Goal: Book appointment/travel/reservation: Book appointment/travel/reservation

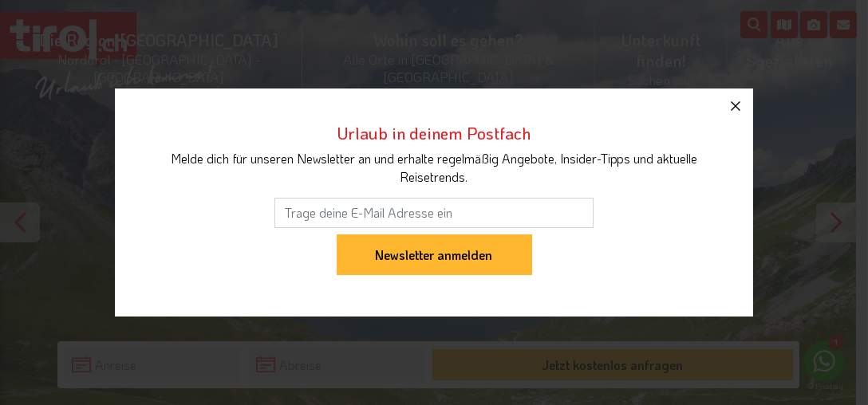
click at [736, 106] on icon "button" at bounding box center [736, 106] width 10 height 10
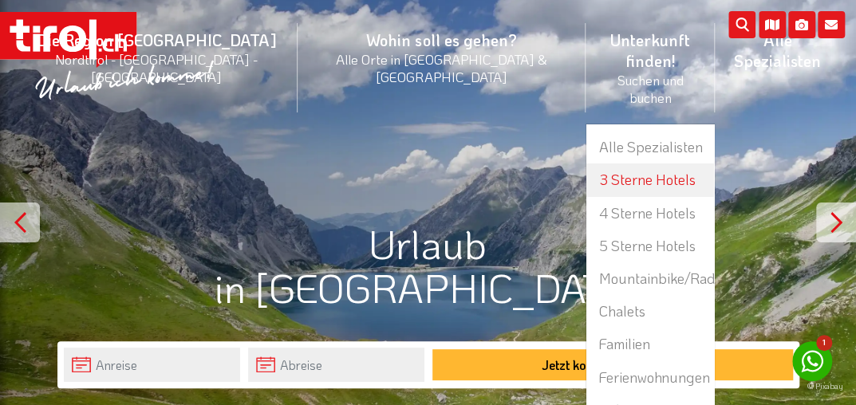
click at [587, 164] on link "3 Sterne Hotels" at bounding box center [651, 180] width 128 height 33
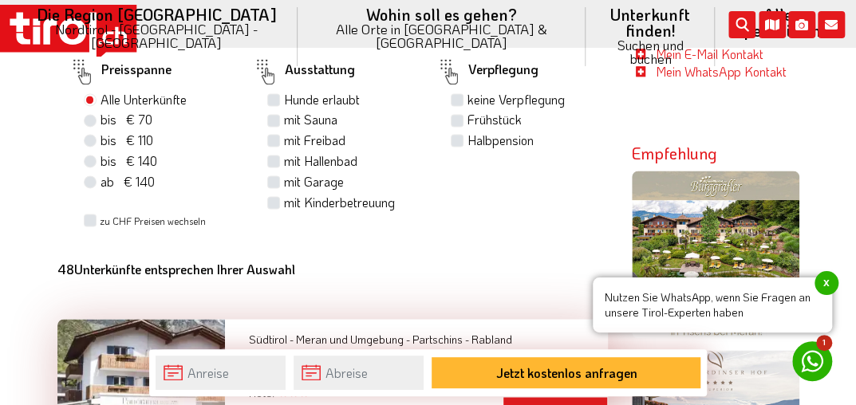
scroll to position [847, 0]
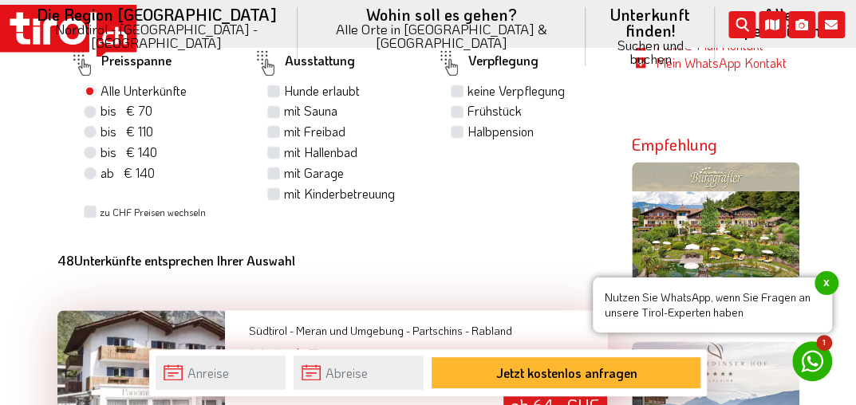
click at [533, 138] on div "Verpflegung keine Verpflegung Frühstück Halbpension" at bounding box center [517, 133] width 184 height 176
click at [468, 123] on label "Halbpension" at bounding box center [501, 132] width 66 height 18
click at [457, 126] on input "Halbpension" at bounding box center [459, 131] width 10 height 10
checkbox input "true"
click at [329, 164] on label "mit Garage" at bounding box center [314, 173] width 60 height 18
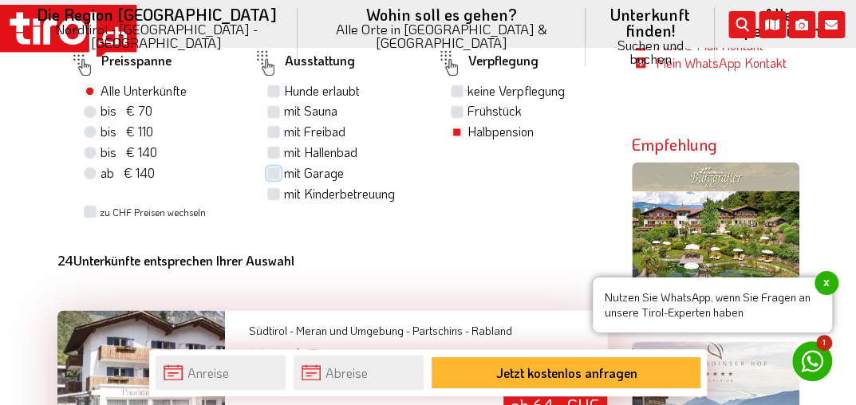
click at [281, 168] on input "mit Garage" at bounding box center [276, 173] width 10 height 10
checkbox input "true"
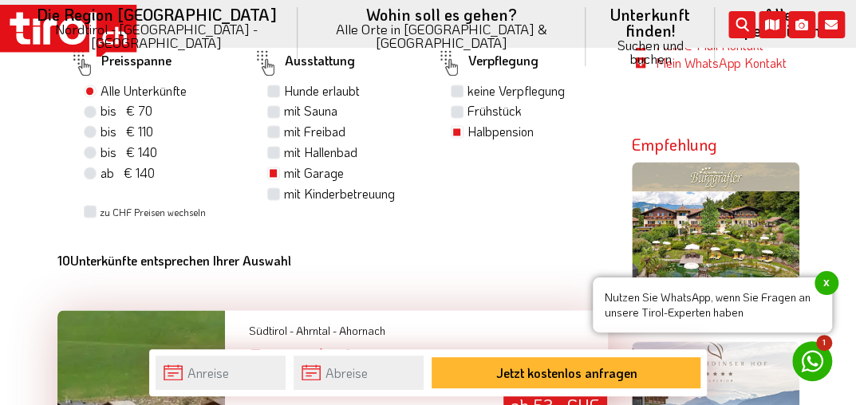
click at [284, 144] on label "mit Hallenbad" at bounding box center [320, 153] width 73 height 18
click at [273, 147] on input "mit Hallenbad" at bounding box center [276, 152] width 10 height 10
checkbox input "true"
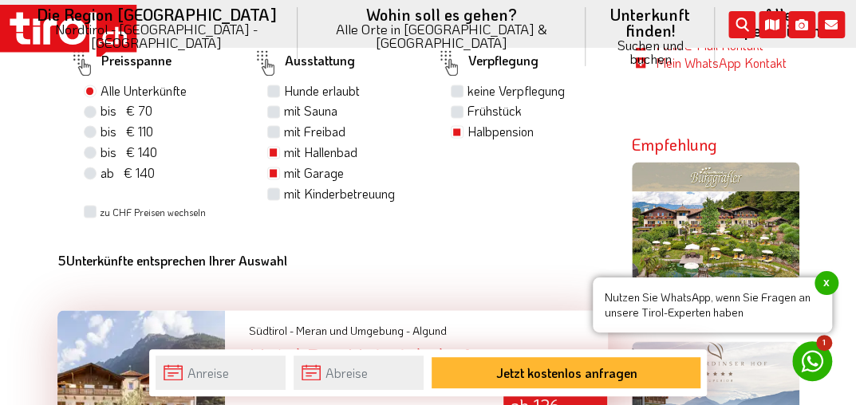
click at [101, 144] on label "bis € 140 bis CHF 131" at bounding box center [129, 153] width 57 height 18
click at [93, 147] on input "bis € 140 bis CHF 131" at bounding box center [92, 152] width 10 height 10
radio input "true"
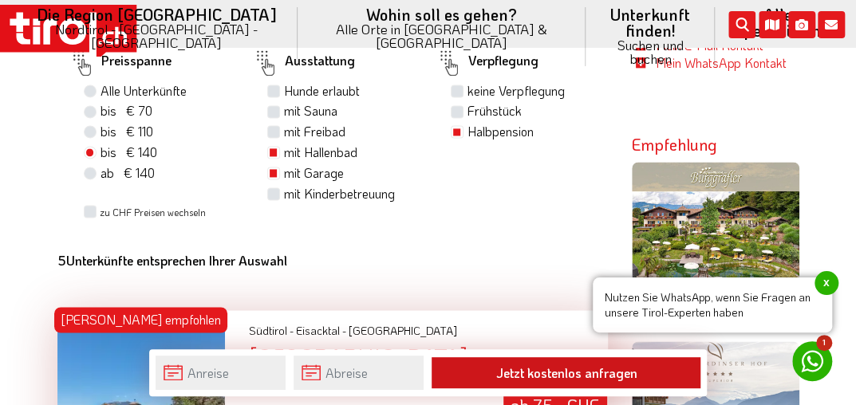
click at [508, 388] on button "Jetzt kostenlos anfragen" at bounding box center [566, 373] width 269 height 31
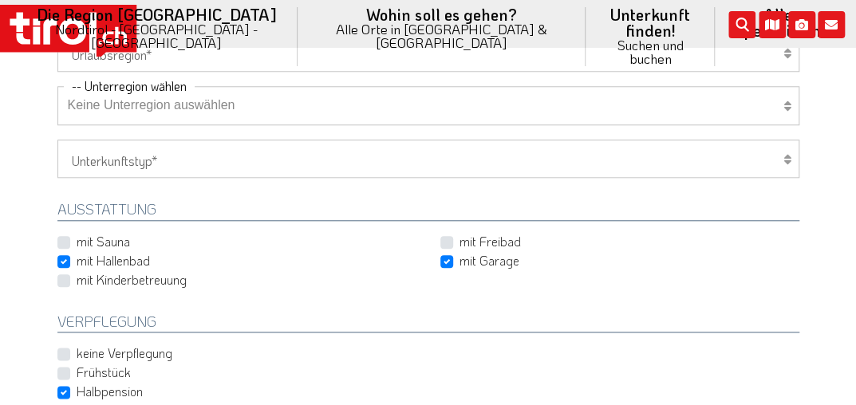
scroll to position [596, 0]
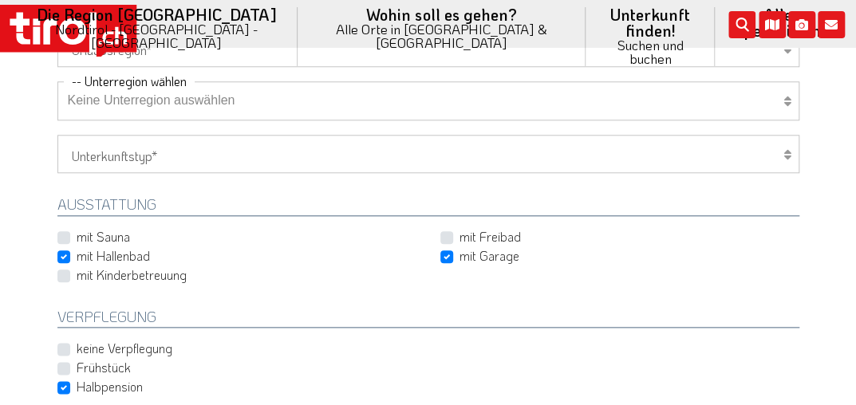
click at [460, 254] on label "mit Garage" at bounding box center [490, 256] width 60 height 18
click at [450, 254] on input "mit Garage" at bounding box center [623, 256] width 359 height 10
checkbox input "false"
click at [711, 243] on div "mit Freibad" at bounding box center [620, 237] width 359 height 19
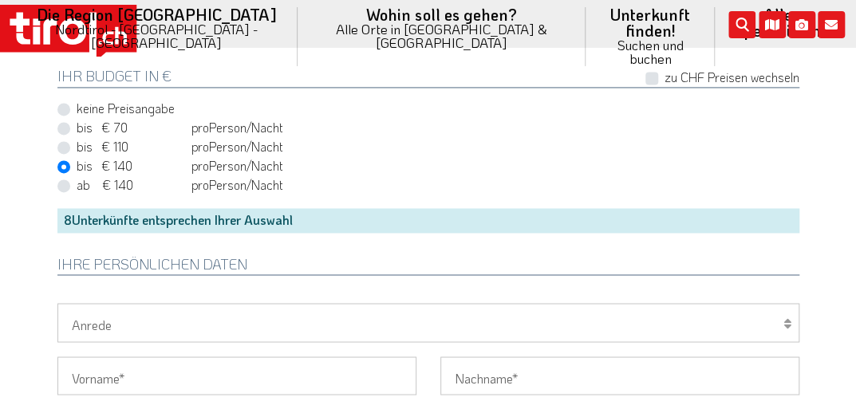
scroll to position [946, 0]
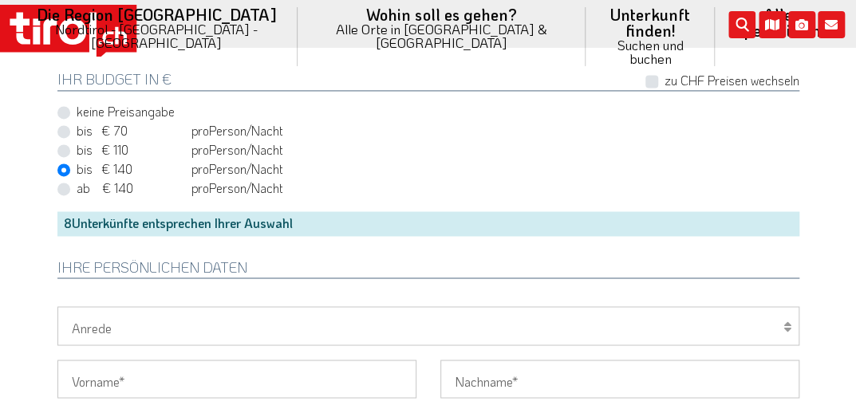
click at [693, 219] on div "8 Unterkünfte entsprechen Ihrer Auswahl" at bounding box center [428, 224] width 742 height 24
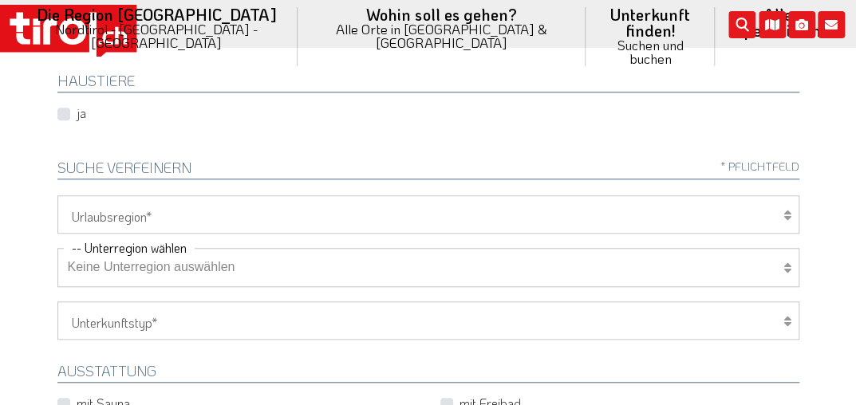
scroll to position [439, 0]
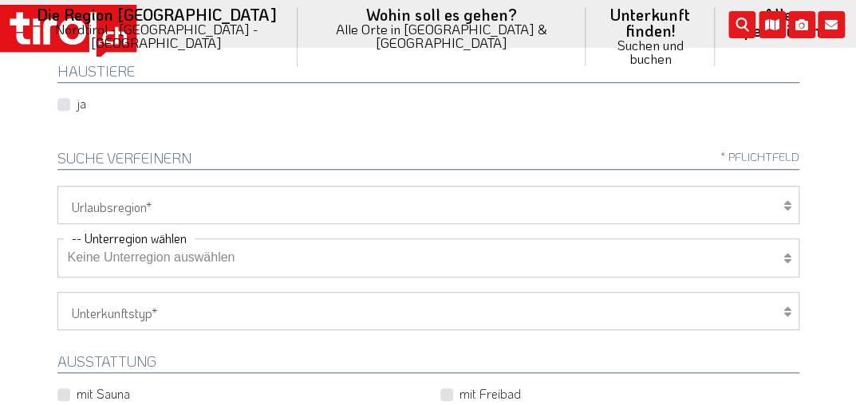
click at [791, 201] on select "[GEOGRAPHIC_DATA]/Nordtirol Osttirol [GEOGRAPHIC_DATA] Tirols Nachbarn" at bounding box center [428, 205] width 742 height 38
click at [785, 253] on icon at bounding box center [788, 258] width 8 height 13
click at [786, 255] on icon at bounding box center [788, 258] width 8 height 13
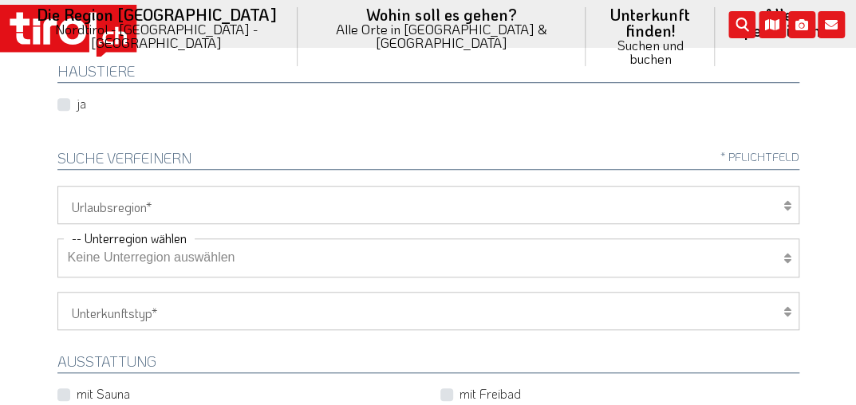
click at [786, 255] on icon at bounding box center [788, 258] width 8 height 13
click at [785, 306] on icon at bounding box center [788, 312] width 8 height 13
click at [259, 305] on select "Hotel 1-3 Sterne Hotel 4-5 Sterne Ferienwohnung Chalet/Ferienhaus Bauernhöfe" at bounding box center [428, 311] width 742 height 38
click at [57, 292] on select "Hotel 1-3 Sterne Hotel 4-5 Sterne Ferienwohnung Chalet/Ferienhaus Bauernhöfe" at bounding box center [428, 311] width 742 height 38
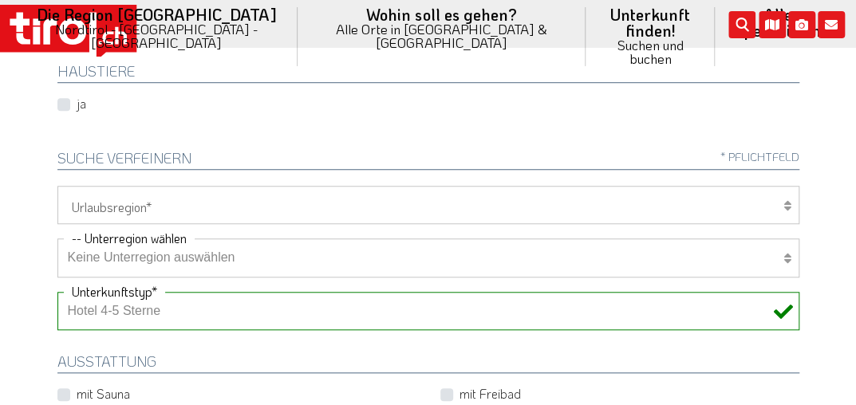
click at [784, 310] on div "Hotel 1-3 Sterne Hotel 4-5 Sterne Ferienwohnung Chalet/Ferienhaus Bauernhöfe Un…" at bounding box center [428, 311] width 742 height 38
click at [716, 298] on select "Hotel 1-3 Sterne Hotel 4-5 Sterne Ferienwohnung Chalet/Ferienhaus Bauernhöfe" at bounding box center [428, 311] width 742 height 38
select select "1_1-3"
click at [57, 292] on select "Hotel 1-3 Sterne Hotel 4-5 Sterne Ferienwohnung Chalet/Ferienhaus Bauernhöfe" at bounding box center [428, 311] width 742 height 38
click at [654, 355] on h2 "Ausstattung" at bounding box center [428, 363] width 742 height 19
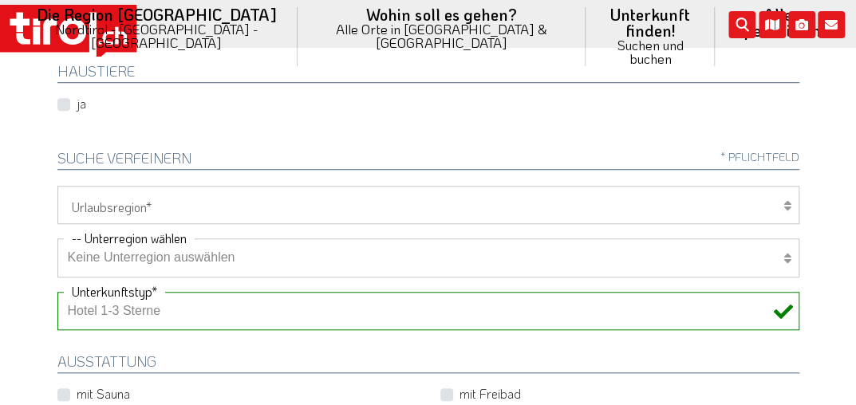
click at [787, 206] on icon at bounding box center [788, 206] width 8 height 13
click at [784, 204] on icon at bounding box center [788, 206] width 8 height 13
click at [785, 200] on icon at bounding box center [788, 206] width 8 height 13
click at [769, 191] on select "Tirol/Nordtirol Osttirol Südtirol Tirols Nachbarn" at bounding box center [428, 205] width 742 height 38
select select "7094"
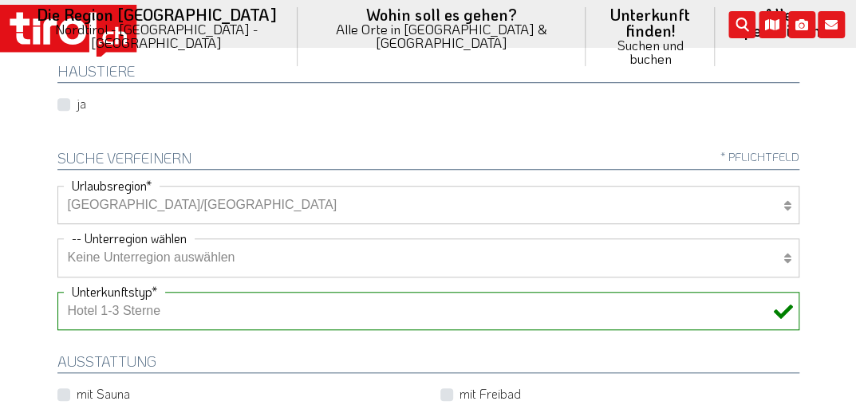
click at [57, 186] on select "Tirol/Nordtirol Osttirol Südtirol Tirols Nachbarn" at bounding box center [428, 205] width 742 height 38
click at [786, 254] on icon at bounding box center [788, 258] width 8 height 13
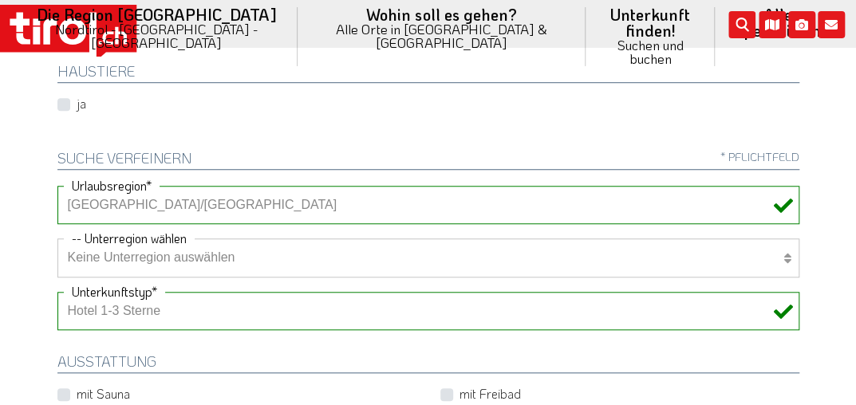
click at [786, 254] on icon at bounding box center [788, 258] width 8 height 13
click at [785, 257] on icon at bounding box center [788, 258] width 8 height 13
click at [785, 247] on select "Keine Unterregion auswählen Achensee Alpbachtal & Tiroler Seenland Arlberg Feri…" at bounding box center [428, 258] width 742 height 38
click at [57, 239] on select "Keine Unterregion auswählen Achensee Alpbachtal & Tiroler Seenland Arlberg Feri…" at bounding box center [428, 258] width 742 height 38
click at [586, 251] on select "Keine Unterregion auswählen Achensee Alpbachtal & Tiroler Seenland Arlberg Feri…" at bounding box center [428, 258] width 742 height 38
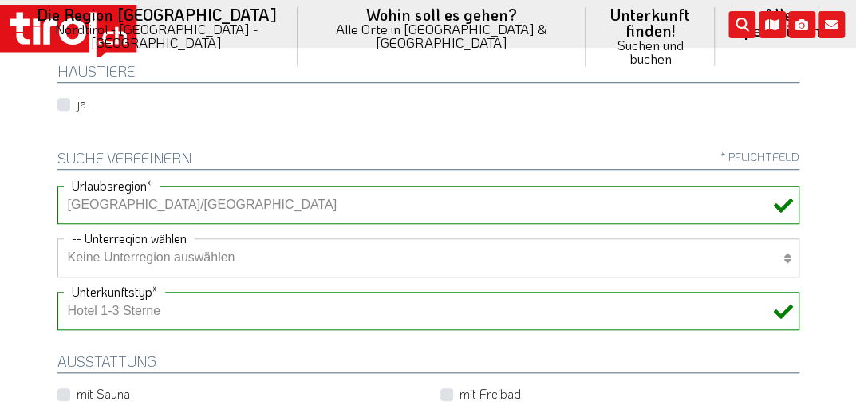
click at [57, 239] on select "Keine Unterregion auswählen Achensee Alpbachtal & Tiroler Seenland Arlberg Feri…" at bounding box center [428, 258] width 742 height 38
select select "0"
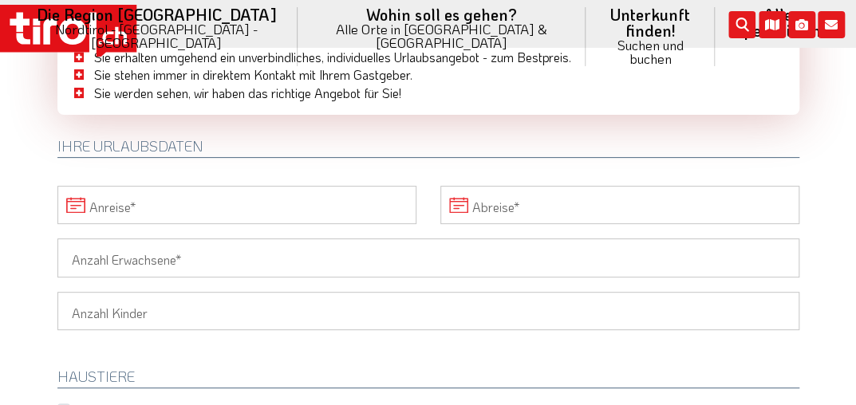
scroll to position [106, 0]
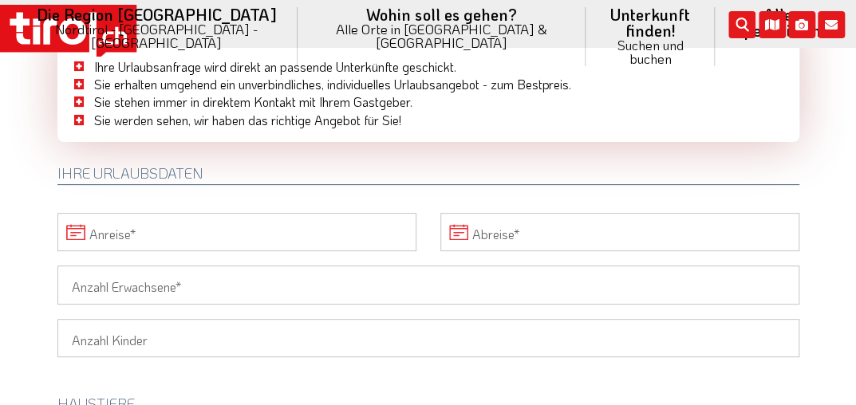
click at [75, 228] on input "Anreise" at bounding box center [236, 232] width 359 height 38
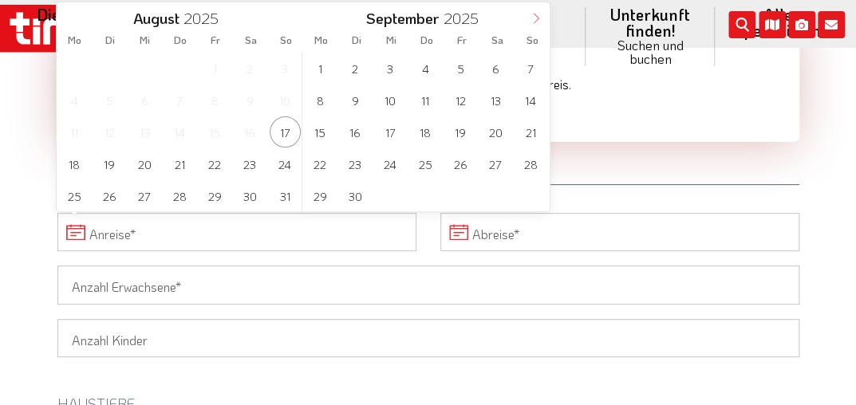
click at [539, 22] on icon at bounding box center [536, 18] width 11 height 11
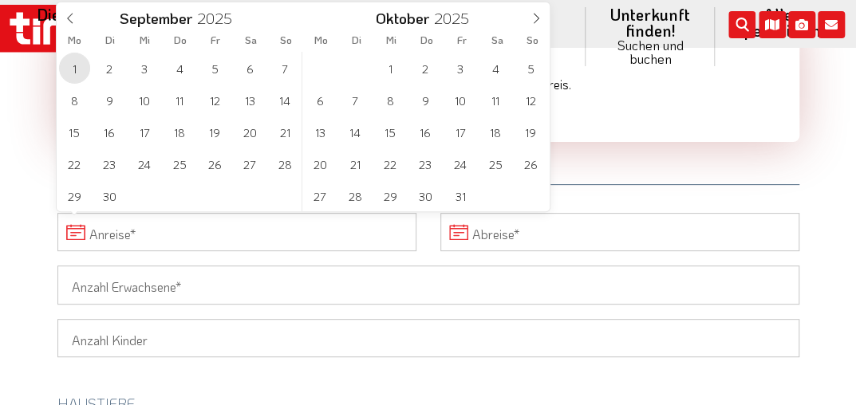
click at [73, 73] on span "1" at bounding box center [74, 68] width 31 height 31
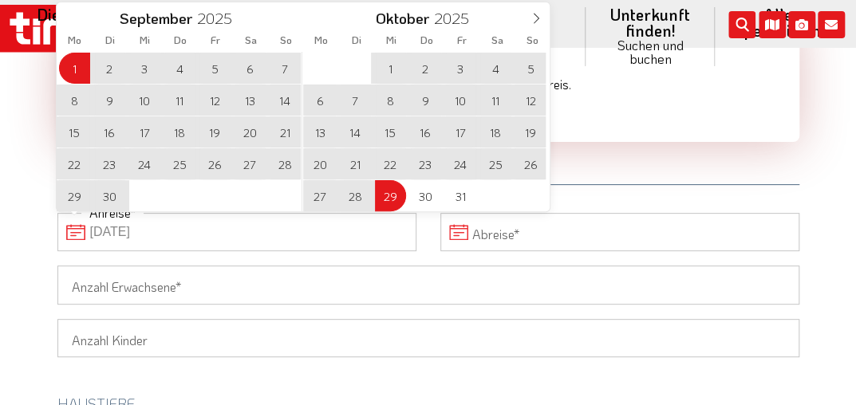
click at [460, 235] on input "Abreise" at bounding box center [620, 232] width 359 height 38
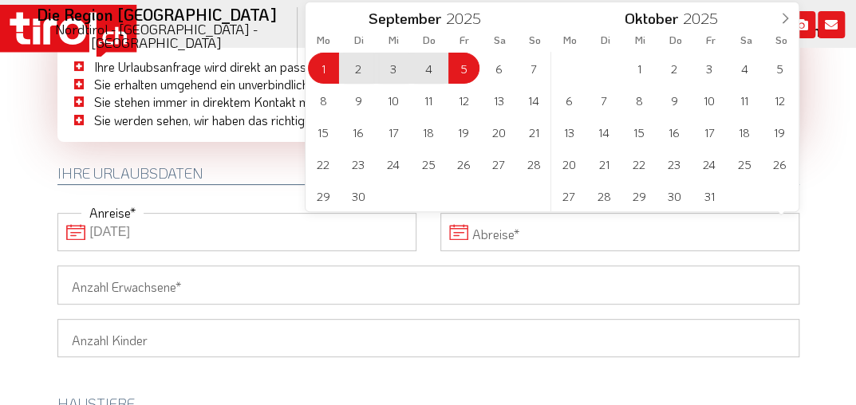
click at [455, 67] on span "5" at bounding box center [464, 68] width 31 height 31
type input "01-09-2025"
type input "05-09-2025"
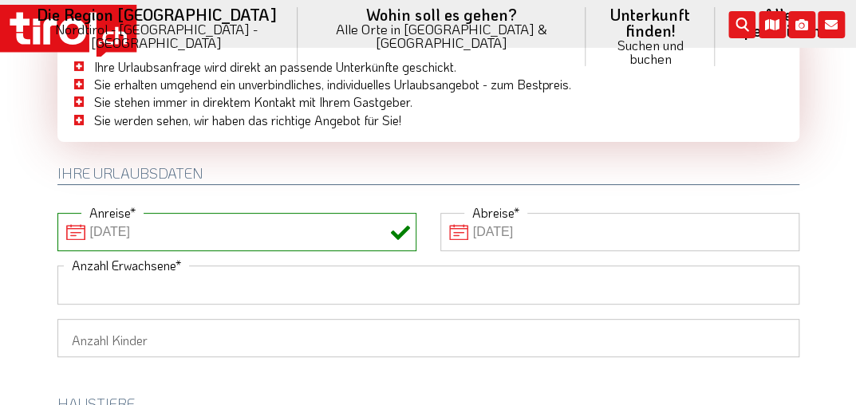
click at [235, 287] on input "Anzahl Erwachsene" at bounding box center [428, 285] width 742 height 38
type input "2"
click at [215, 329] on select "1 2 3 4 5 6" at bounding box center [428, 338] width 742 height 38
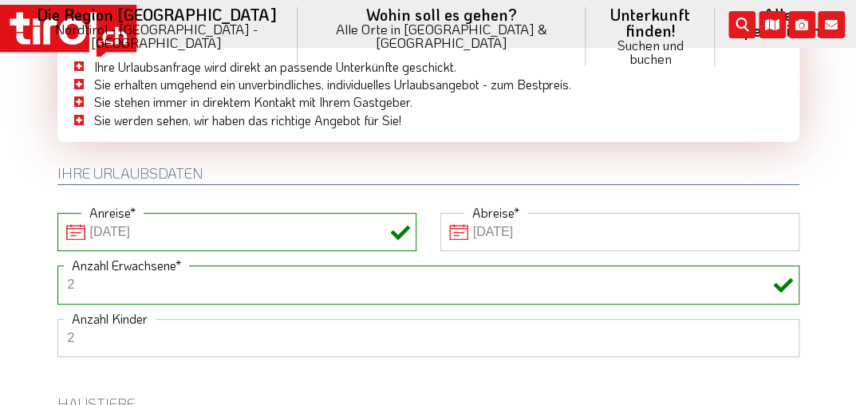
click at [57, 319] on select "1 2 3 4 5 6" at bounding box center [428, 338] width 742 height 38
select select "2"
click at [761, 362] on div "1 2 3 4 5 6 Anzahl Kinder Alter der Kinder" at bounding box center [428, 381] width 766 height 125
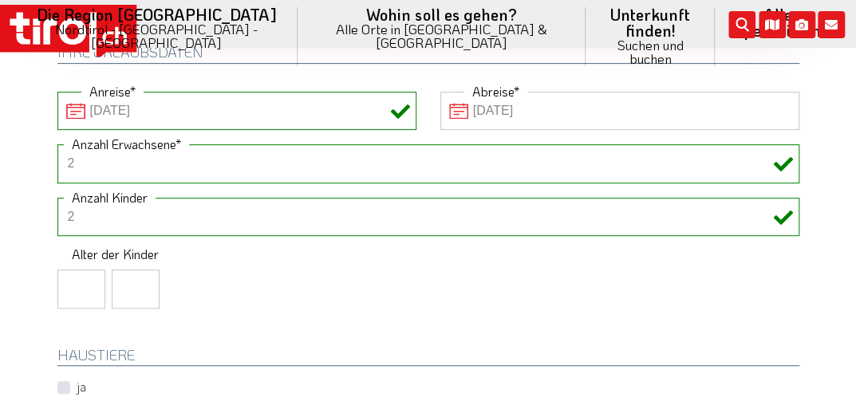
scroll to position [231, 0]
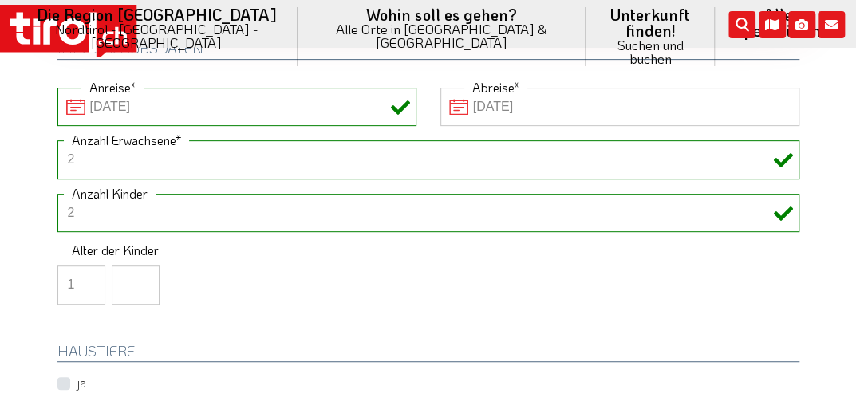
click at [85, 282] on input "1" at bounding box center [81, 285] width 48 height 38
type input "12"
click at [130, 282] on input "number" at bounding box center [136, 285] width 48 height 38
click at [142, 279] on input "1" at bounding box center [136, 285] width 48 height 38
type input "16"
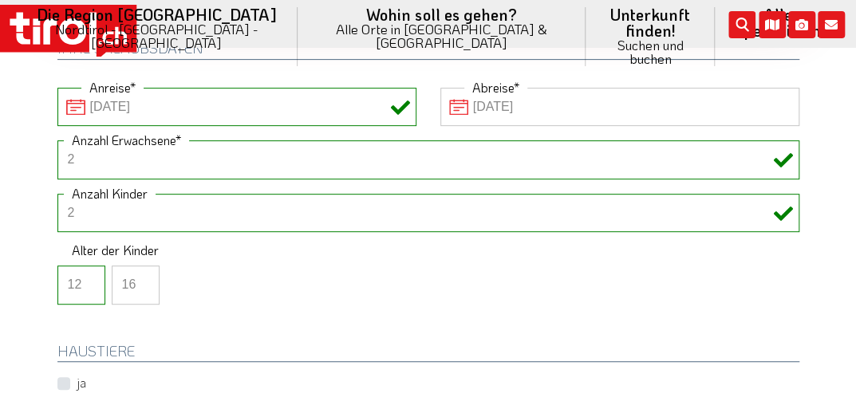
click at [145, 335] on div "HAUSTIERE ja" at bounding box center [428, 357] width 766 height 74
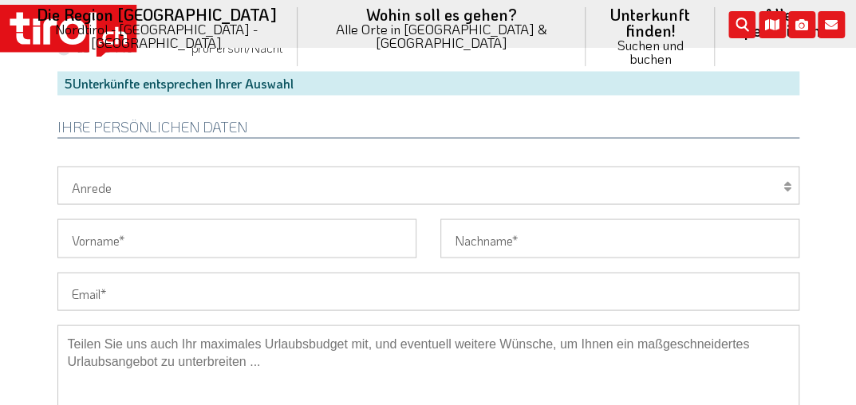
scroll to position [1164, 0]
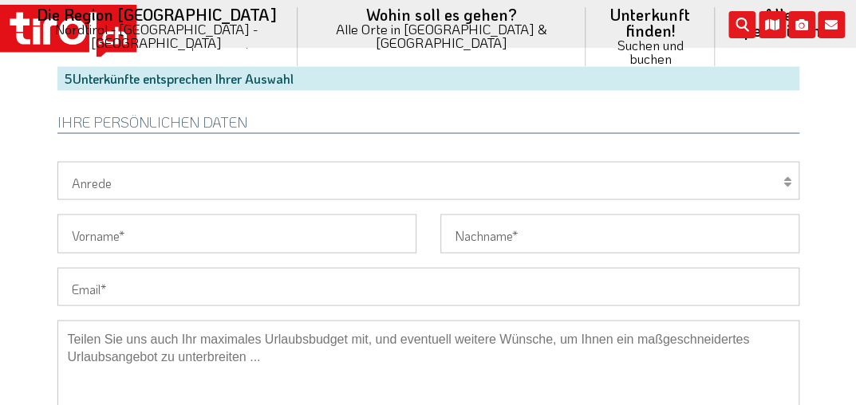
click at [791, 170] on select "Herr Frau Familie" at bounding box center [428, 180] width 742 height 38
select select "Familie"
click at [57, 161] on select "Herr Frau Familie" at bounding box center [428, 180] width 742 height 38
click at [324, 239] on input "Vorname" at bounding box center [236, 233] width 359 height 38
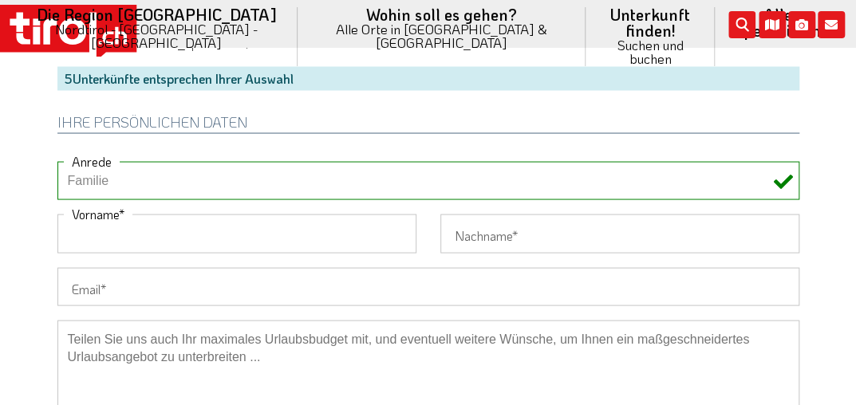
type input "Erich"
type input "Imhof"
type input "info@trinkwasser-pur.ch"
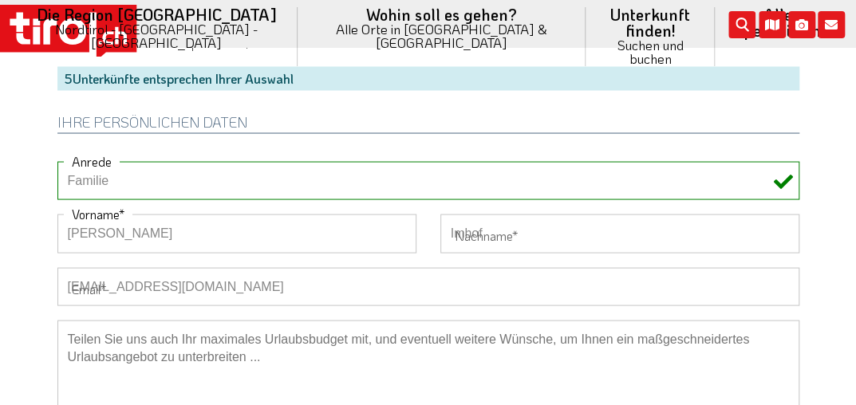
type input "+41786287560"
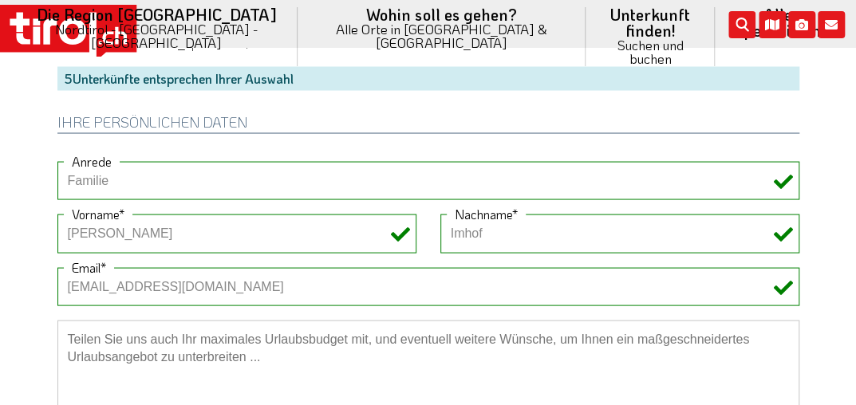
click at [355, 292] on input "info@trinkwasser-pur.ch" at bounding box center [428, 286] width 742 height 38
type input "i"
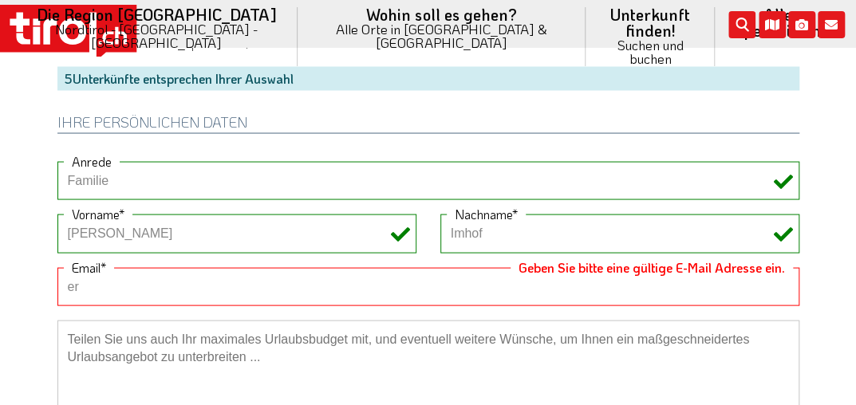
type input "erichimhof@bluewin.ch"
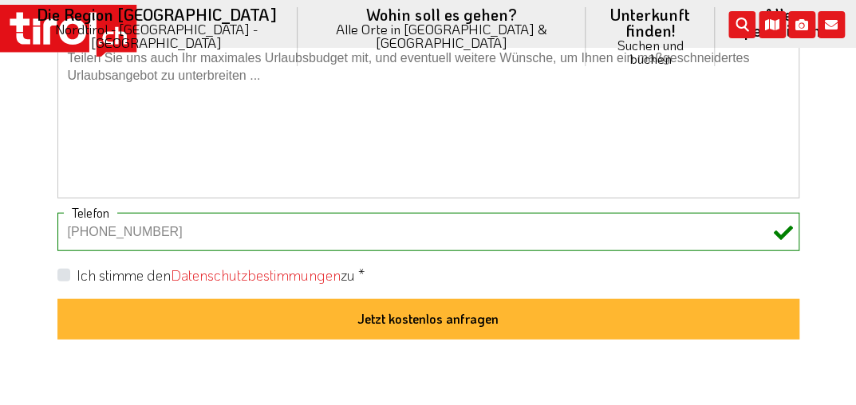
scroll to position [1449, 0]
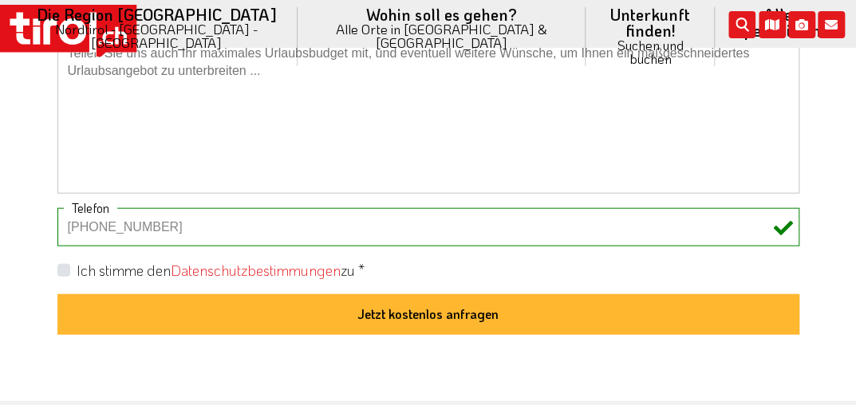
click at [77, 264] on label "Ich stimme den Datenschutzbestimmungen zu *" at bounding box center [221, 271] width 288 height 20
click at [65, 265] on input "Ich stimme den Datenschutzbestimmungen zu *" at bounding box center [432, 270] width 742 height 10
checkbox input "true"
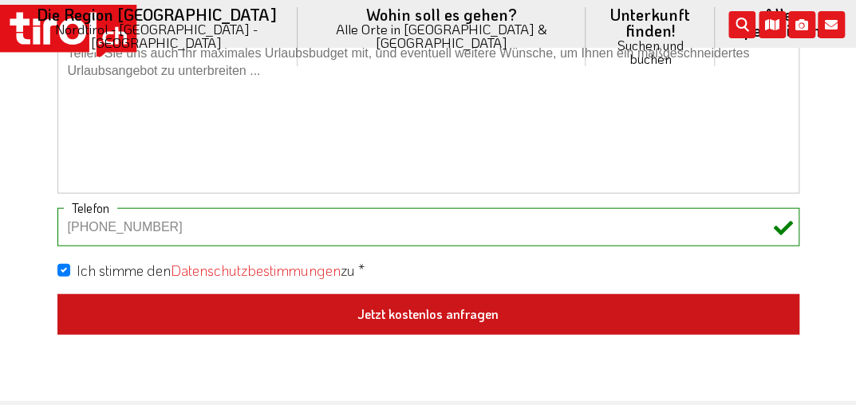
click at [136, 321] on button "Jetzt kostenlos anfragen" at bounding box center [428, 316] width 742 height 42
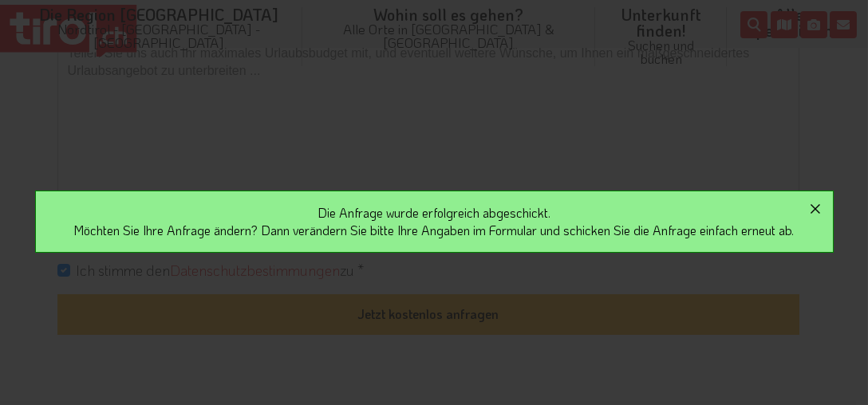
click at [824, 204] on icon "button" at bounding box center [815, 209] width 19 height 19
